Goal: Information Seeking & Learning: Learn about a topic

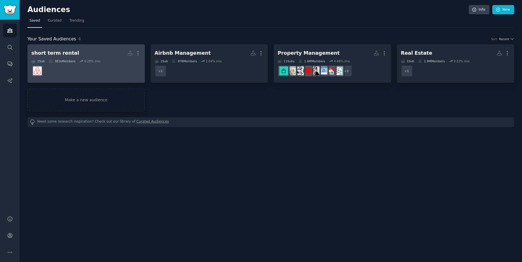
click at [62, 52] on div "short term rental" at bounding box center [55, 53] width 48 height 7
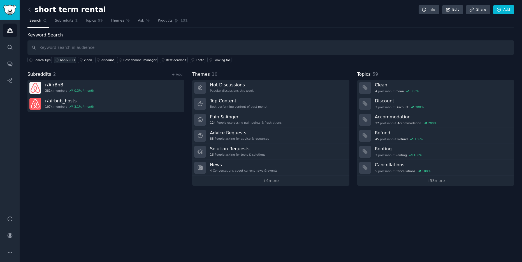
click at [64, 60] on div "non-VRBO" at bounding box center [67, 60] width 15 height 4
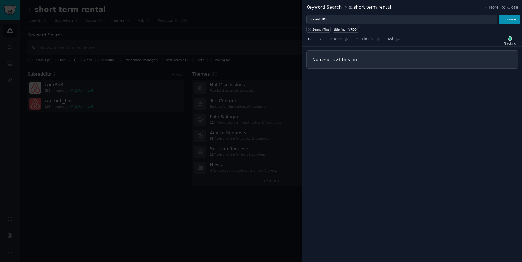
click at [182, 14] on div at bounding box center [261, 131] width 522 height 262
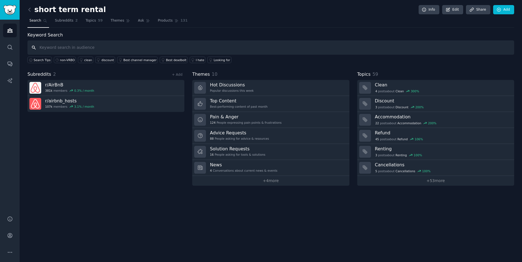
click at [70, 46] on input "text" at bounding box center [270, 47] width 486 height 14
type input "list on [DOMAIN_NAME]"
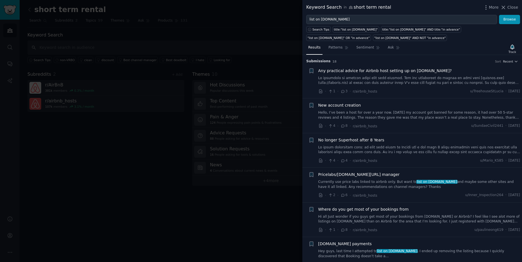
click at [334, 71] on span "Any practical advice for Airbnb host setting up on Booking.com?" at bounding box center [385, 71] width 134 height 6
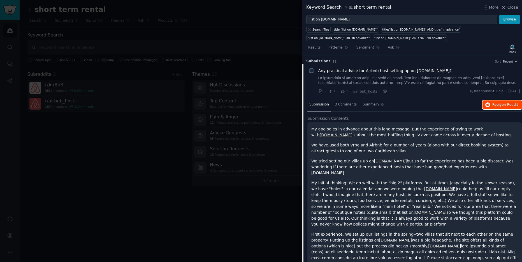
click at [502, 107] on span "Reply on Reddit" at bounding box center [505, 104] width 26 height 5
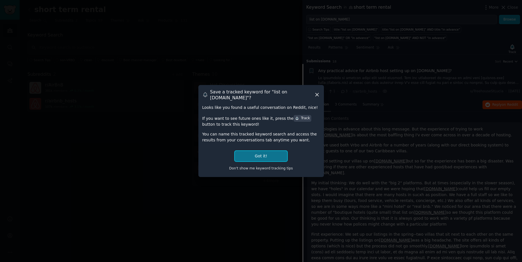
click at [257, 153] on button "Got it!" at bounding box center [261, 156] width 52 height 10
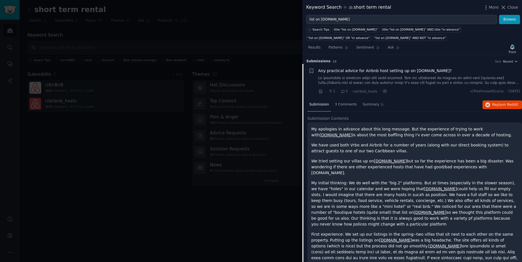
click at [320, 104] on span "Submission" at bounding box center [319, 104] width 20 height 5
click at [447, 102] on div "Submission 3 Comments Summary Reply on Reddit" at bounding box center [414, 104] width 215 height 13
click at [362, 60] on h3 "Submission s 18 Sort Recent" at bounding box center [412, 61] width 212 height 5
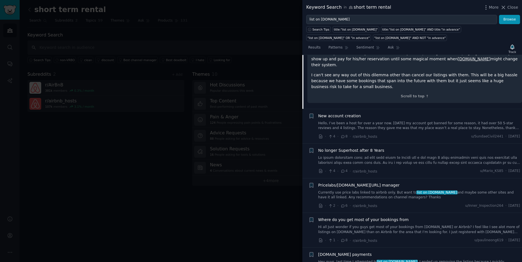
scroll to position [317, 0]
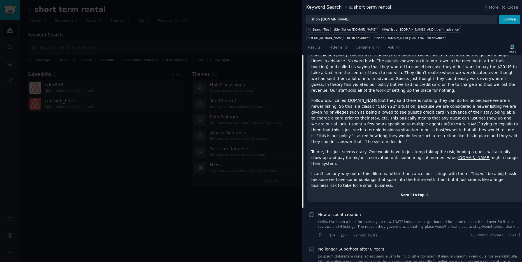
click at [414, 192] on div "Scroll to top ↑" at bounding box center [414, 194] width 207 height 5
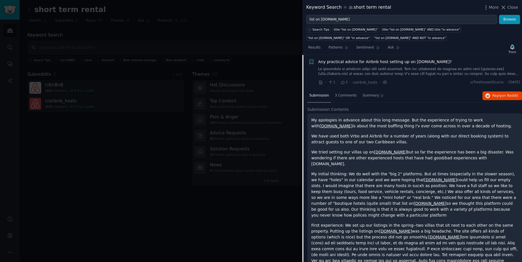
scroll to position [0, 0]
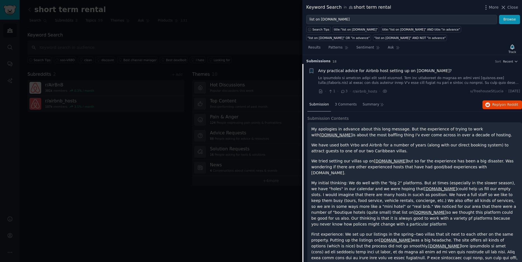
click at [423, 49] on div "Results Patterns Sentiment Ask Track" at bounding box center [412, 49] width 220 height 12
click at [464, 99] on div "Submission 3 Comments Summary Reply on Reddit" at bounding box center [414, 104] width 215 height 13
click at [320, 101] on div "Submission" at bounding box center [319, 104] width 24 height 13
click at [346, 104] on span "3 Comments" at bounding box center [346, 104] width 22 height 5
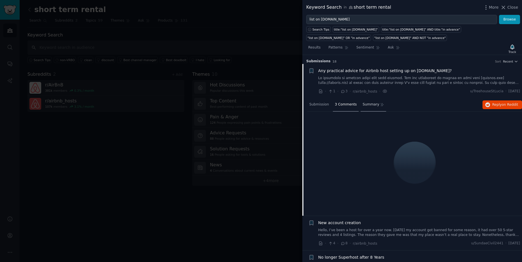
click at [369, 104] on span "Summary" at bounding box center [370, 104] width 17 height 5
click at [331, 104] on nav "Submission 3 Comments Summary" at bounding box center [346, 104] width 79 height 13
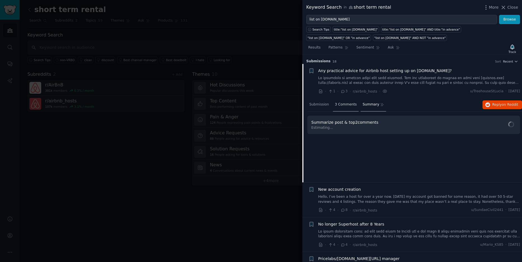
drag, startPoint x: 318, startPoint y: 105, endPoint x: 350, endPoint y: 106, distance: 31.9
click at [318, 104] on span "Submission" at bounding box center [319, 104] width 20 height 5
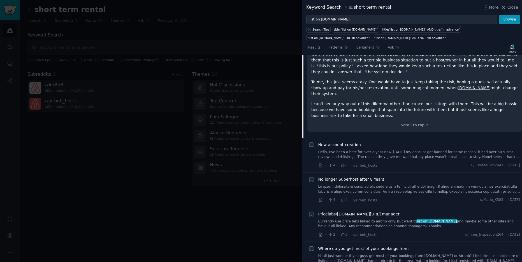
scroll to position [387, 0]
click at [388, 149] on link "Hello, I’ve been a host for over a year now. 2 months ago my account got banned…" at bounding box center [419, 154] width 202 height 10
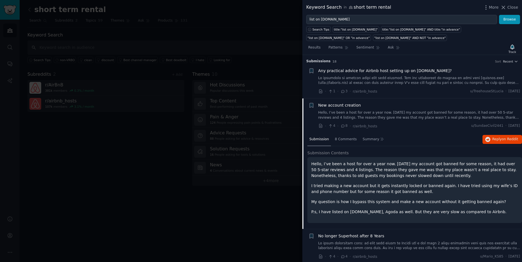
click at [202, 76] on div at bounding box center [261, 131] width 522 height 262
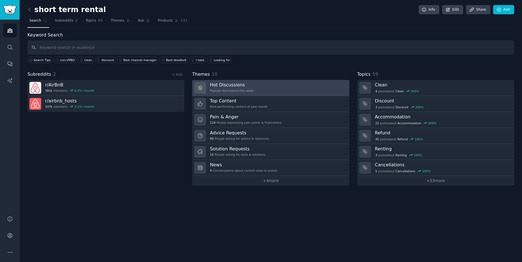
click at [238, 85] on h3 "Hot Discussions" at bounding box center [232, 85] width 44 height 6
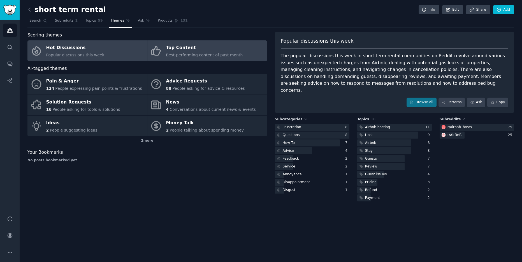
click at [187, 52] on div "Top Content" at bounding box center [204, 47] width 77 height 9
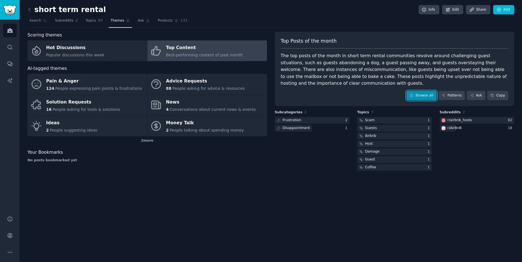
click at [425, 95] on link "Browse all" at bounding box center [421, 96] width 30 height 10
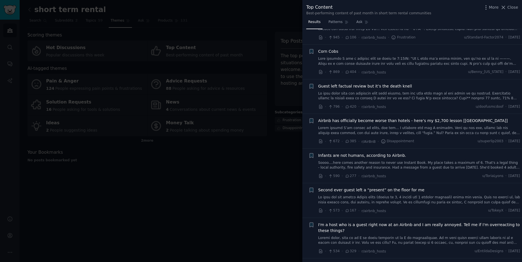
scroll to position [169, 0]
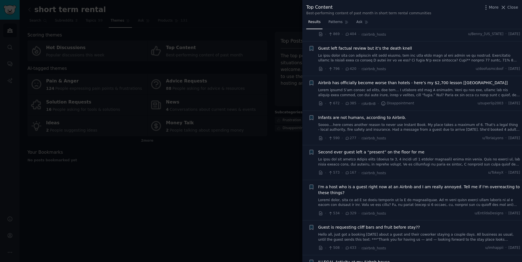
click at [203, 19] on div at bounding box center [261, 131] width 522 height 262
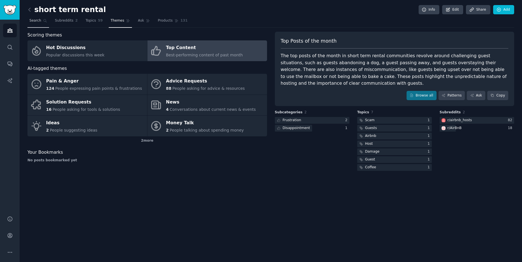
click at [35, 21] on span "Search" at bounding box center [35, 20] width 12 height 5
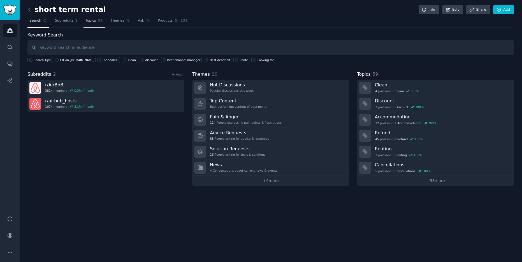
click at [94, 22] on span "Topics" at bounding box center [90, 20] width 10 height 5
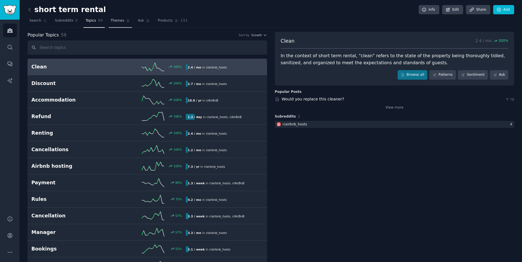
click at [118, 21] on span "Themes" at bounding box center [118, 20] width 14 height 5
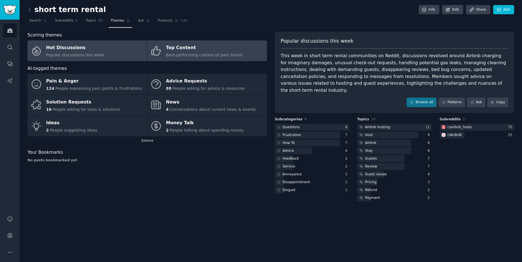
click at [184, 53] on span "Best-performing content of past month" at bounding box center [204, 55] width 77 height 4
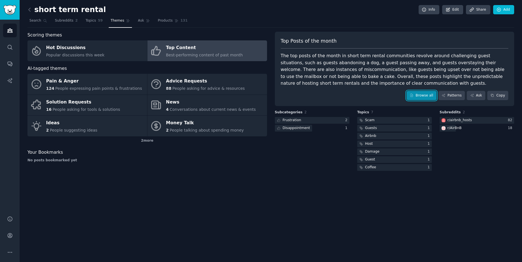
click at [426, 97] on link "Browse all" at bounding box center [421, 96] width 30 height 10
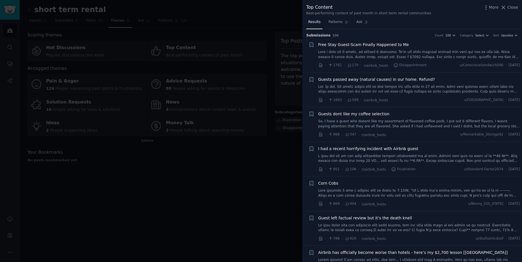
click at [230, 9] on div at bounding box center [261, 131] width 522 height 262
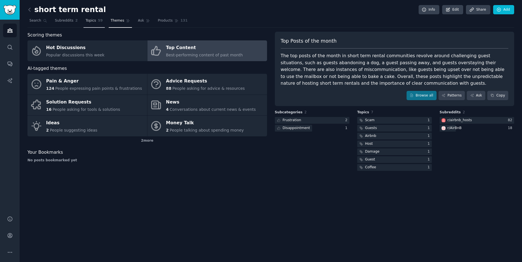
click at [94, 23] on span "Topics" at bounding box center [90, 20] width 10 height 5
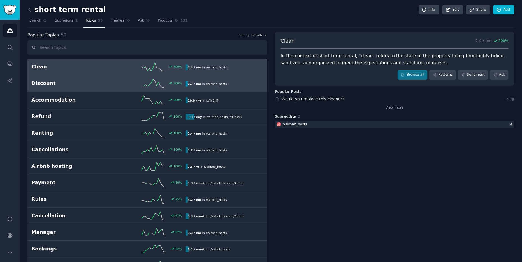
click at [55, 84] on h2 "Discount" at bounding box center [69, 83] width 77 height 7
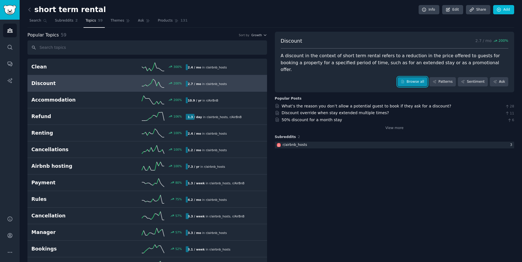
click at [418, 77] on link "Browse all" at bounding box center [412, 82] width 30 height 10
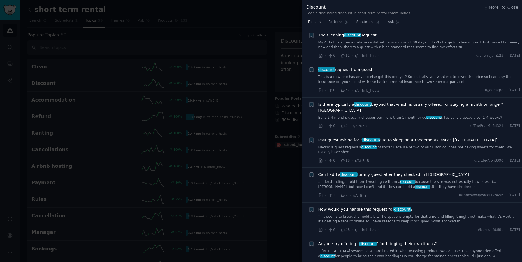
scroll to position [1474, 0]
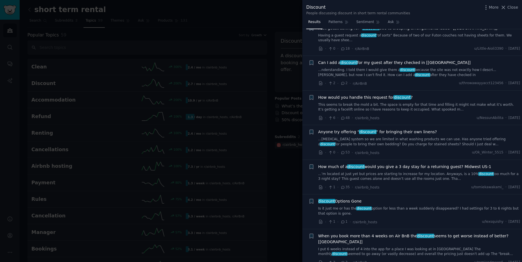
click at [293, 52] on div at bounding box center [261, 131] width 522 height 262
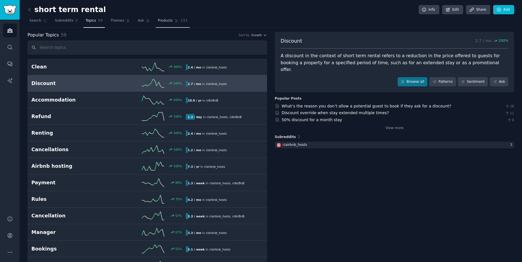
click at [166, 22] on span "Products" at bounding box center [165, 20] width 15 height 5
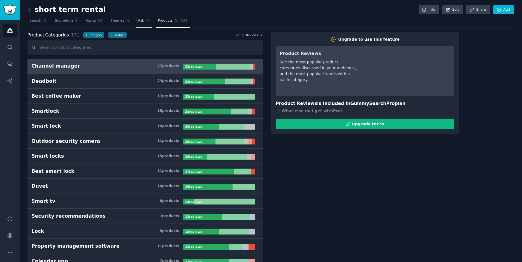
click at [138, 23] on span "Ask" at bounding box center [141, 20] width 6 height 5
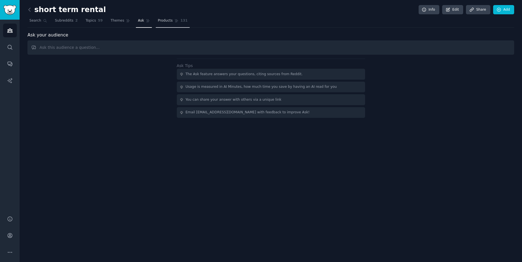
click at [164, 21] on span "Products" at bounding box center [165, 20] width 15 height 5
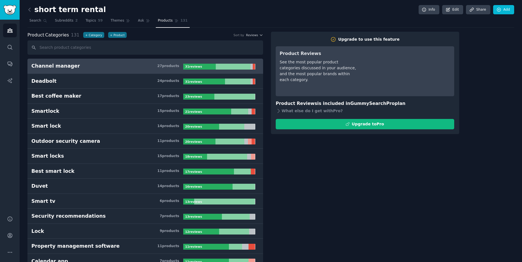
click at [67, 65] on div "Channel manager" at bounding box center [55, 65] width 48 height 7
click at [29, 22] on link "Search" at bounding box center [38, 21] width 22 height 11
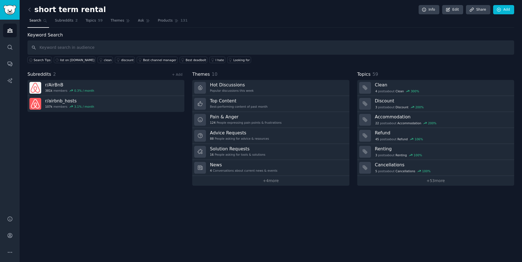
click at [39, 9] on h2 "short term rental" at bounding box center [66, 9] width 78 height 9
click at [31, 10] on icon at bounding box center [30, 10] width 6 height 6
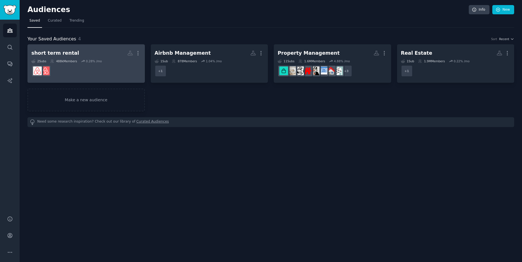
click at [45, 52] on div "short term rental" at bounding box center [55, 53] width 48 height 7
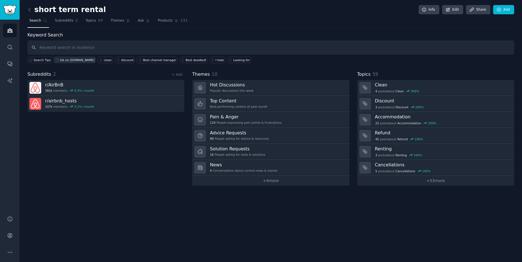
click at [69, 60] on div "list on Booking.com" at bounding box center [77, 60] width 34 height 4
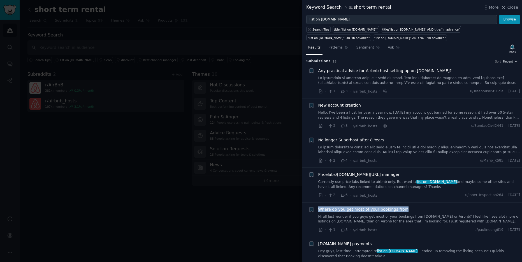
click at [348, 68] on span "Any practical advice for Airbnb host setting up on Booking.com?" at bounding box center [385, 71] width 134 height 6
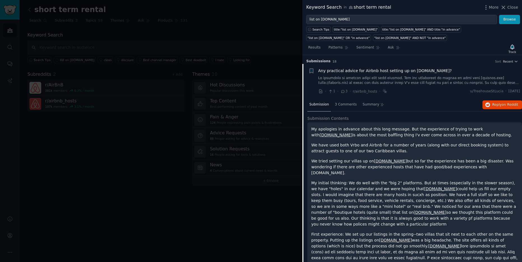
scroll to position [9, 0]
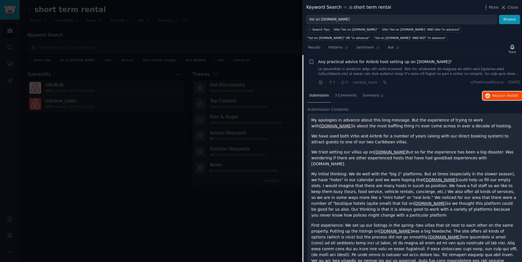
click at [502, 96] on span "on Reddit" at bounding box center [510, 96] width 16 height 4
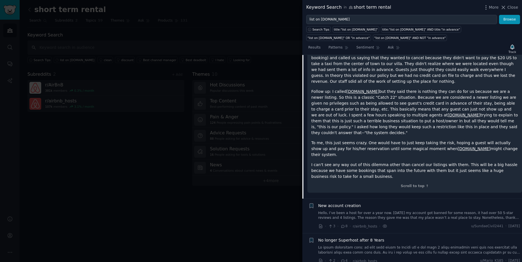
scroll to position [393, 0]
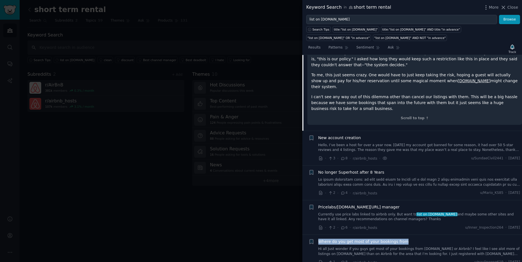
click at [351, 135] on span "New account creation" at bounding box center [339, 138] width 43 height 6
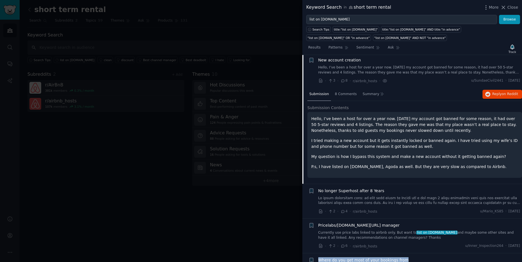
scroll to position [43, 0]
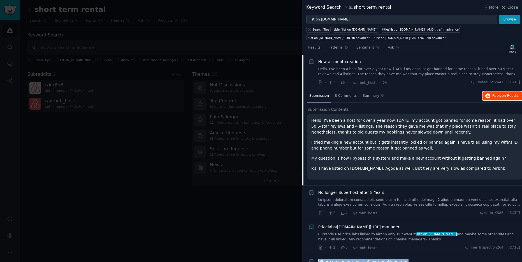
click at [503, 95] on span "on Reddit" at bounding box center [510, 96] width 16 height 4
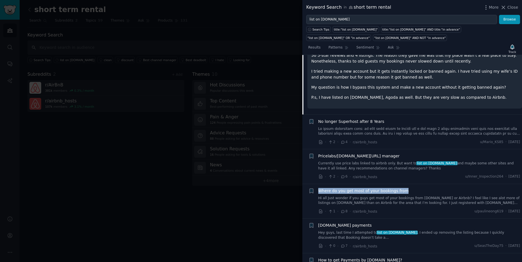
scroll to position [115, 0]
click at [345, 155] on span "Pricelabs/booking.com/channel manager" at bounding box center [358, 156] width 81 height 6
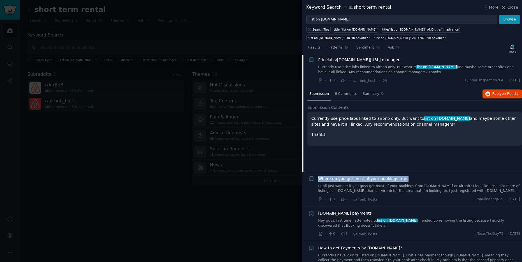
scroll to position [113, 0]
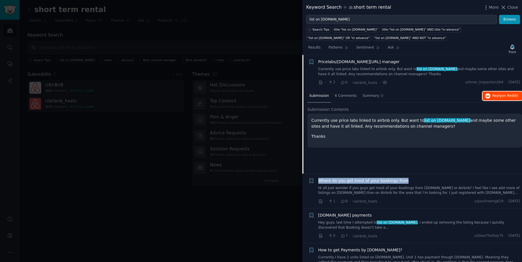
click at [495, 96] on span "Reply on Reddit" at bounding box center [505, 95] width 26 height 5
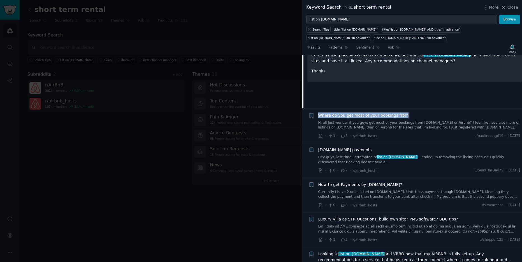
scroll to position [178, 0]
click at [344, 149] on span "Booking.com payments" at bounding box center [344, 149] width 53 height 6
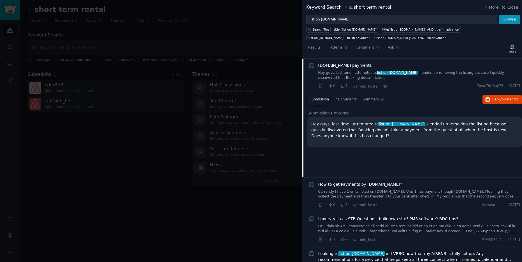
scroll to position [182, 0]
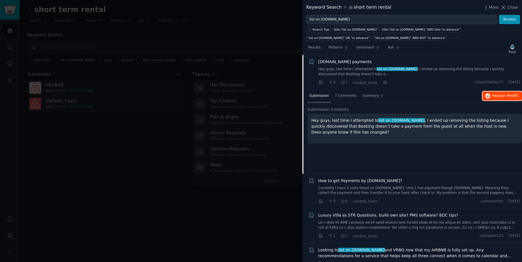
click at [498, 95] on span "Reply on Reddit" at bounding box center [505, 95] width 26 height 5
click at [191, 25] on div at bounding box center [261, 131] width 522 height 262
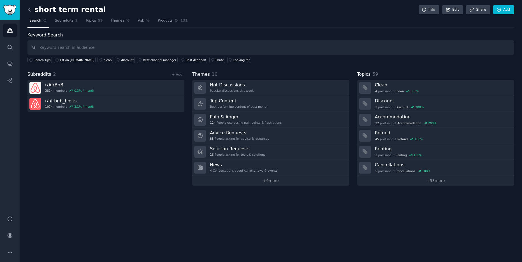
click at [31, 11] on icon at bounding box center [30, 10] width 6 height 6
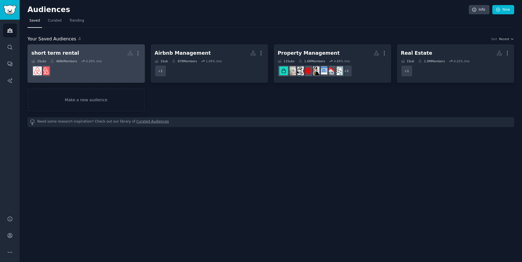
click at [59, 52] on div "short term rental" at bounding box center [55, 53] width 48 height 7
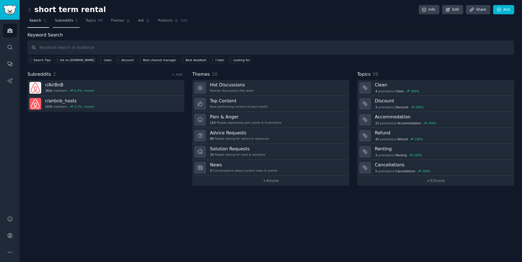
click at [63, 20] on span "Subreddits" at bounding box center [64, 20] width 18 height 5
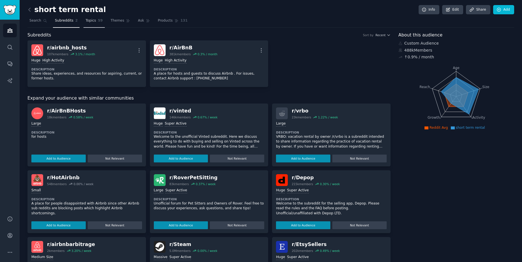
drag, startPoint x: 87, startPoint y: 19, endPoint x: 97, endPoint y: 20, distance: 9.9
click at [87, 19] on span "Topics" at bounding box center [90, 20] width 10 height 5
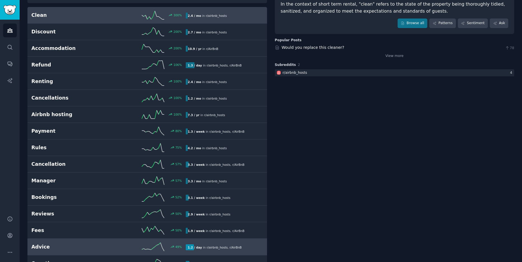
scroll to position [150, 0]
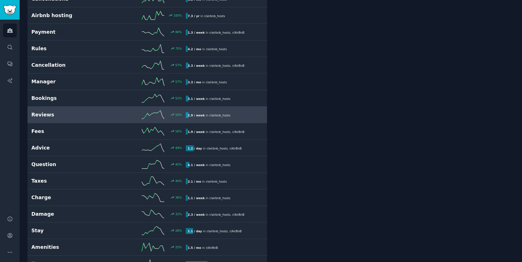
click at [59, 113] on h2 "Reviews" at bounding box center [69, 114] width 77 height 7
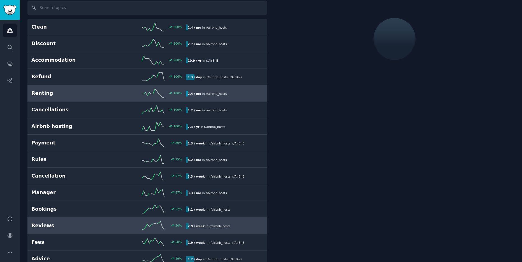
scroll to position [32, 0]
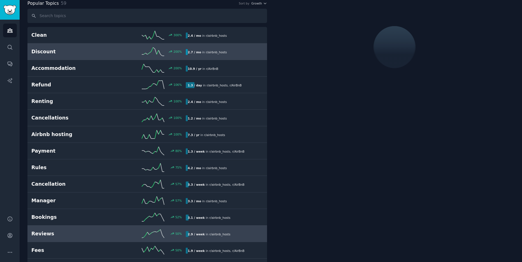
click at [66, 50] on h2 "Discount" at bounding box center [69, 51] width 77 height 7
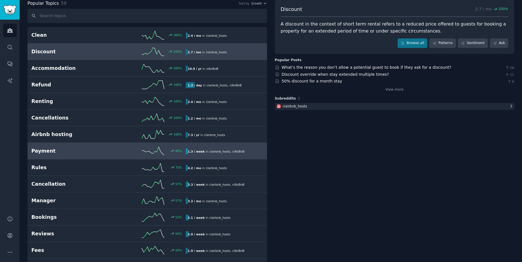
click at [65, 148] on h2 "Payment" at bounding box center [69, 150] width 77 height 7
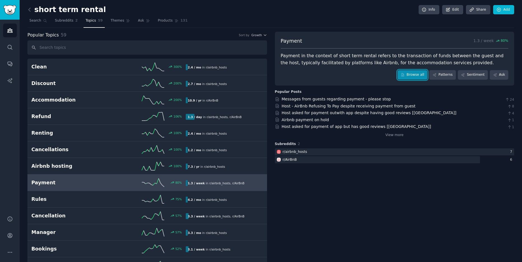
click at [417, 76] on link "Browse all" at bounding box center [412, 75] width 30 height 10
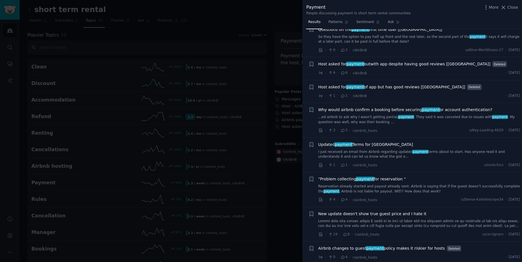
scroll to position [220, 0]
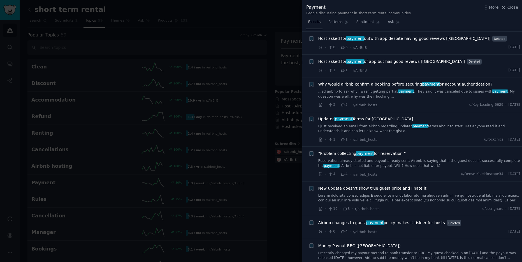
click at [272, 70] on div at bounding box center [261, 131] width 522 height 262
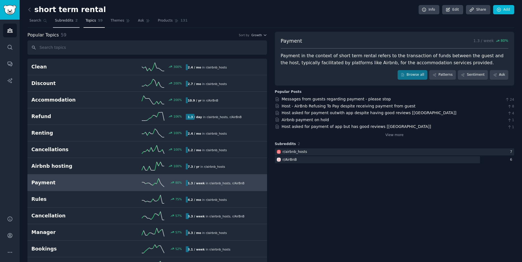
click at [64, 21] on span "Subreddits" at bounding box center [64, 20] width 18 height 5
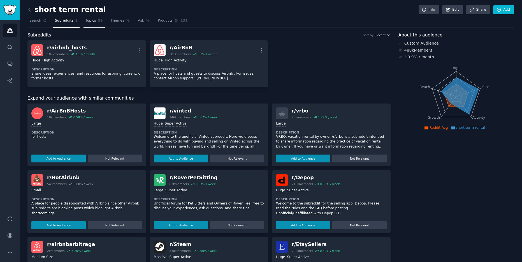
click at [92, 21] on span "Topics" at bounding box center [90, 20] width 10 height 5
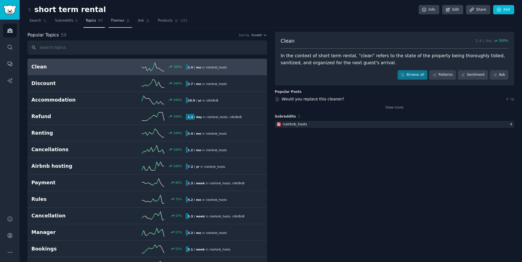
click at [115, 22] on span "Themes" at bounding box center [118, 20] width 14 height 5
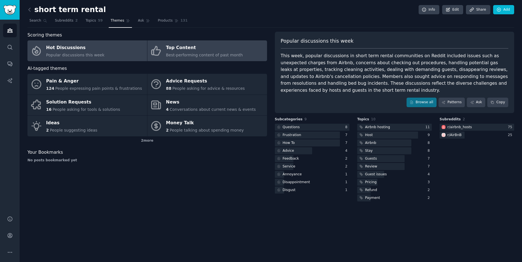
click at [191, 49] on div "Top Content" at bounding box center [204, 47] width 77 height 9
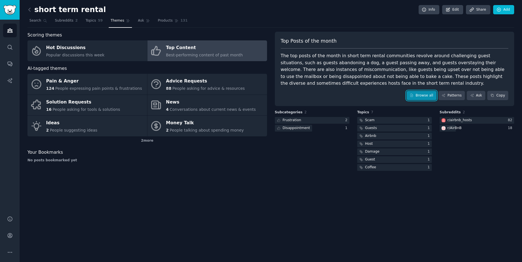
click at [425, 97] on link "Browse all" at bounding box center [421, 96] width 30 height 10
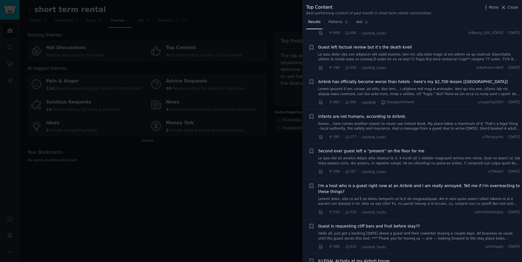
scroll to position [175, 0]
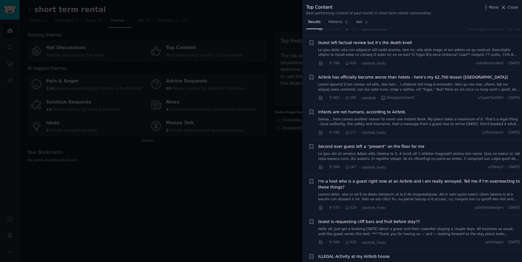
click at [223, 24] on div at bounding box center [261, 131] width 522 height 262
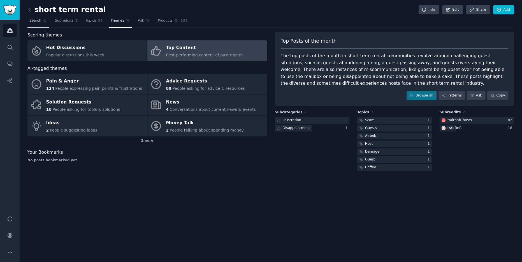
click at [39, 21] on span "Search" at bounding box center [35, 20] width 12 height 5
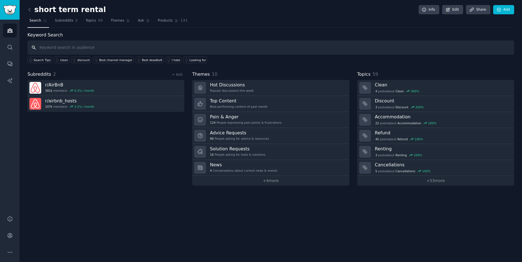
paste input "List on Booking.com"
type input "List on Booking.com"
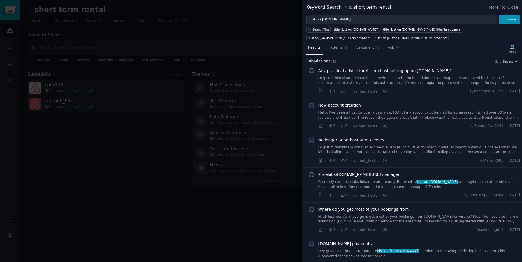
click at [357, 176] on span "Pricelabs/booking.com/channel manager" at bounding box center [358, 174] width 81 height 6
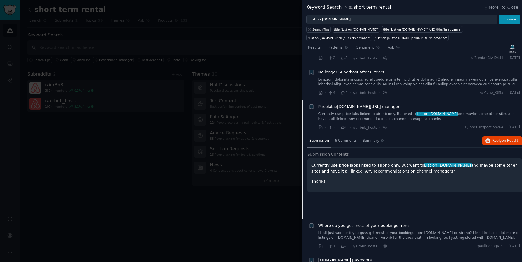
scroll to position [113, 0]
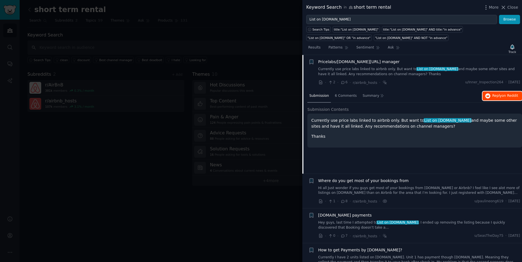
click at [500, 98] on button "Reply on Reddit" at bounding box center [501, 95] width 39 height 9
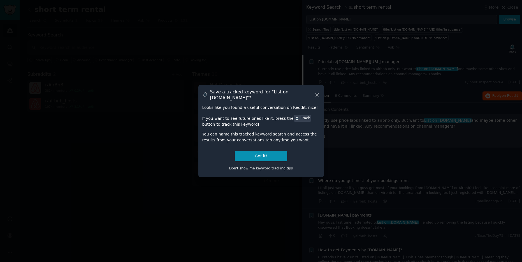
click at [316, 94] on icon at bounding box center [316, 94] width 3 height 3
